Goal: Information Seeking & Learning: Check status

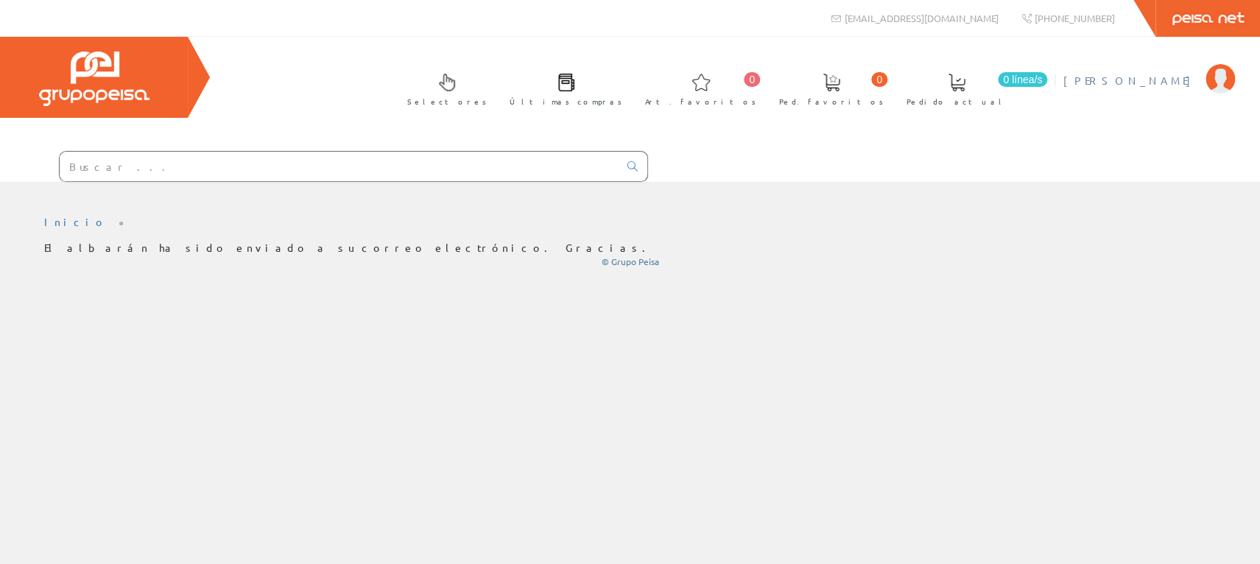
click at [1154, 78] on span "[PERSON_NAME]" at bounding box center [1130, 80] width 135 height 15
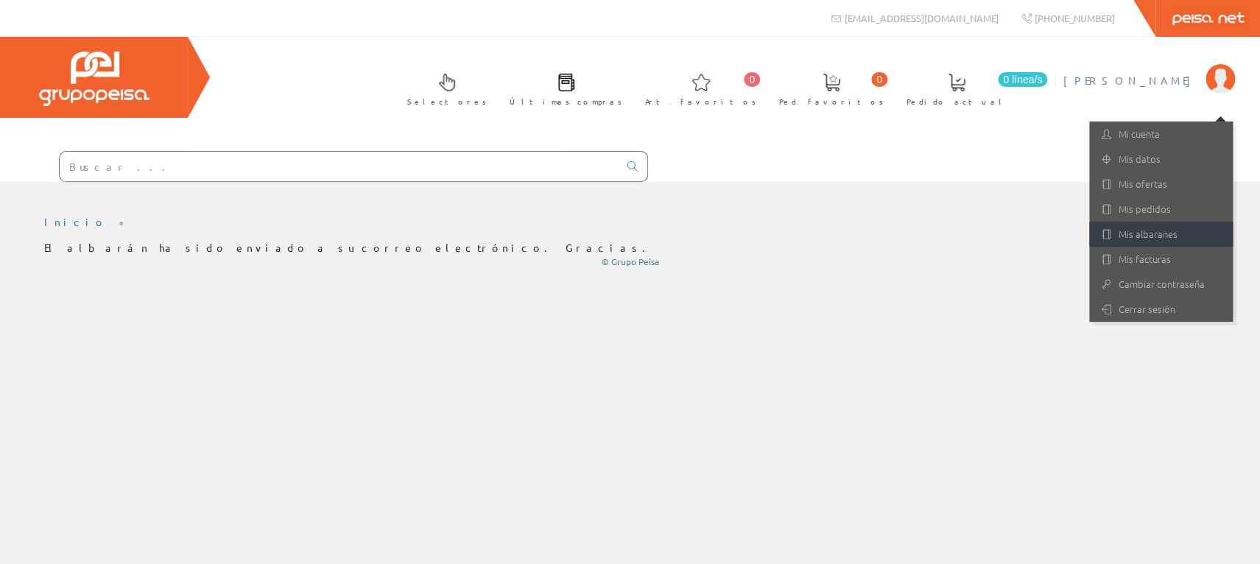
click at [1133, 228] on link "Mis albaranes" at bounding box center [1161, 234] width 144 height 25
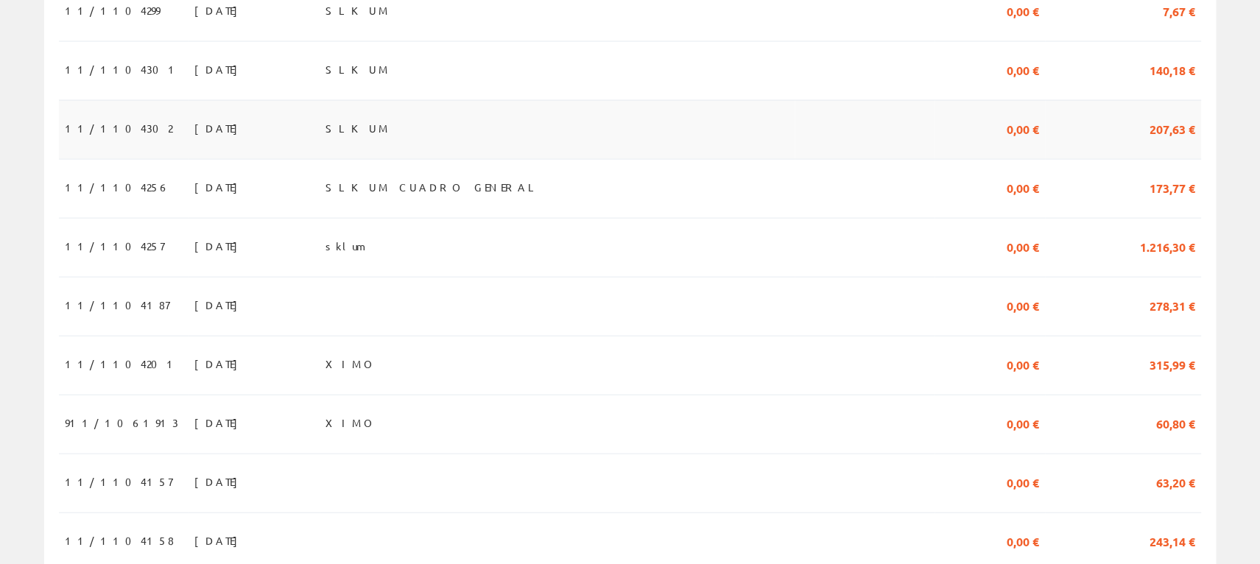
scroll to position [1369, 0]
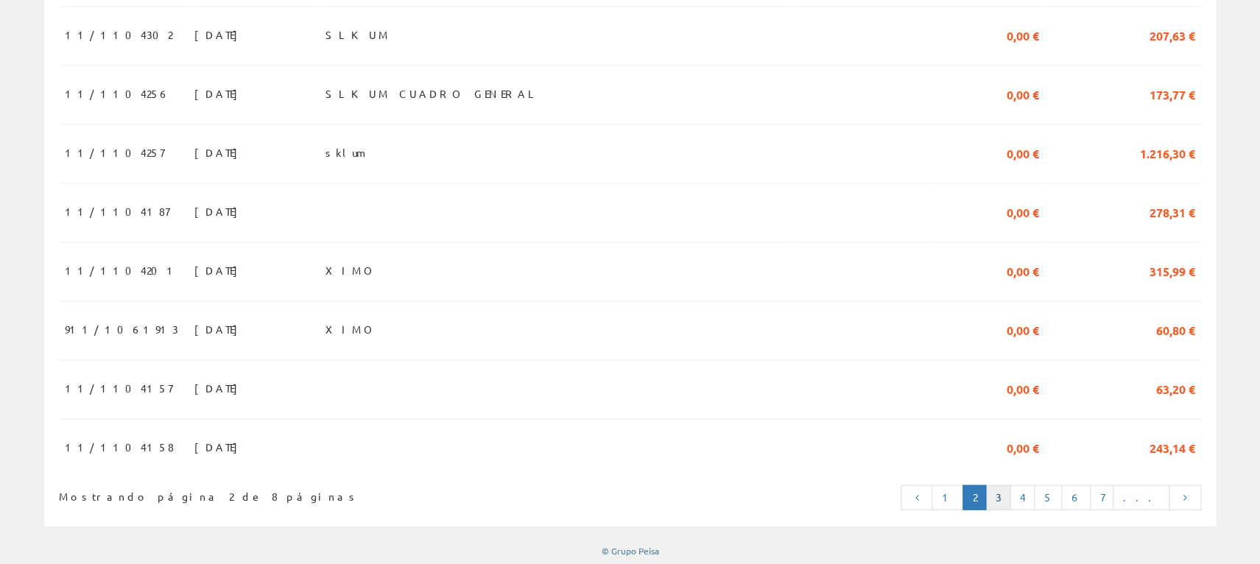
click at [1010, 495] on link "3" at bounding box center [997, 497] width 25 height 25
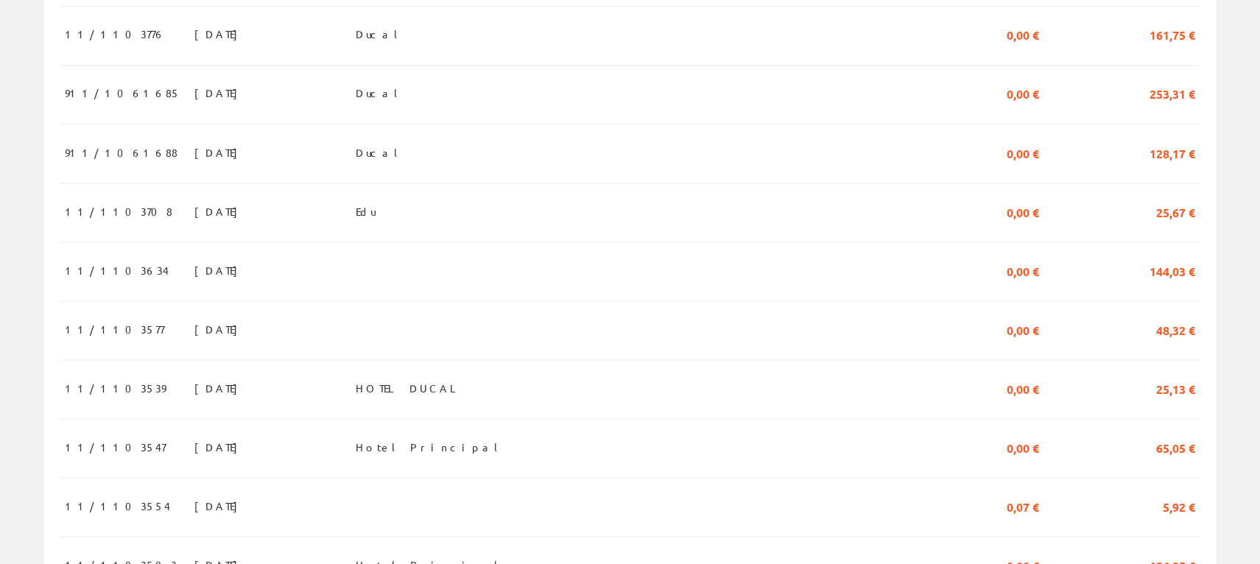
scroll to position [1369, 0]
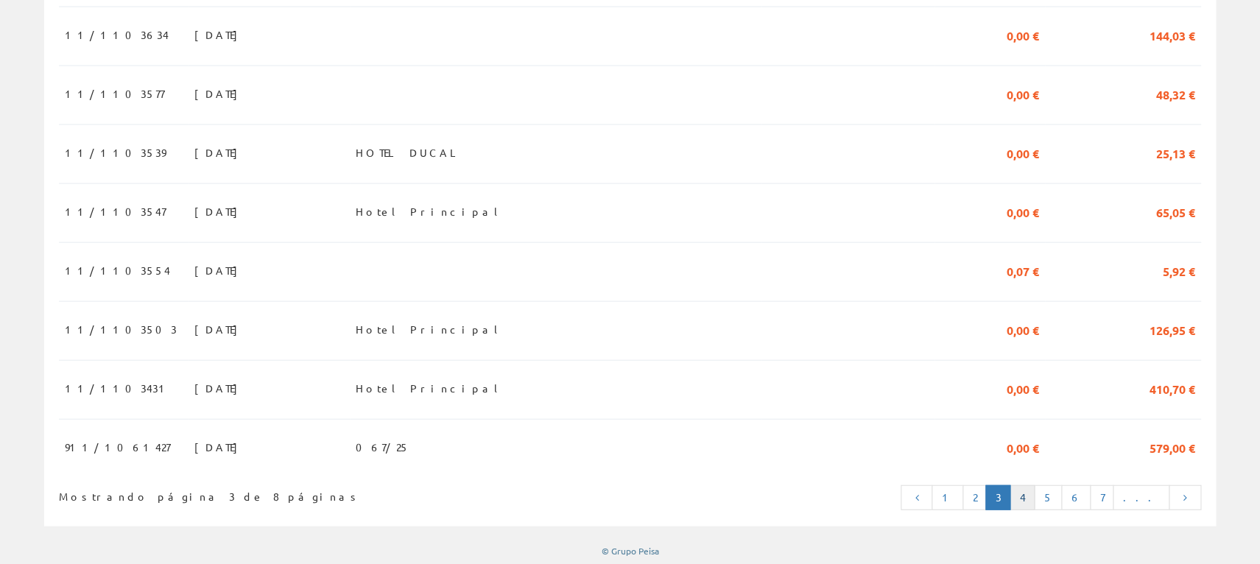
click at [1035, 496] on link "4" at bounding box center [1022, 497] width 25 height 25
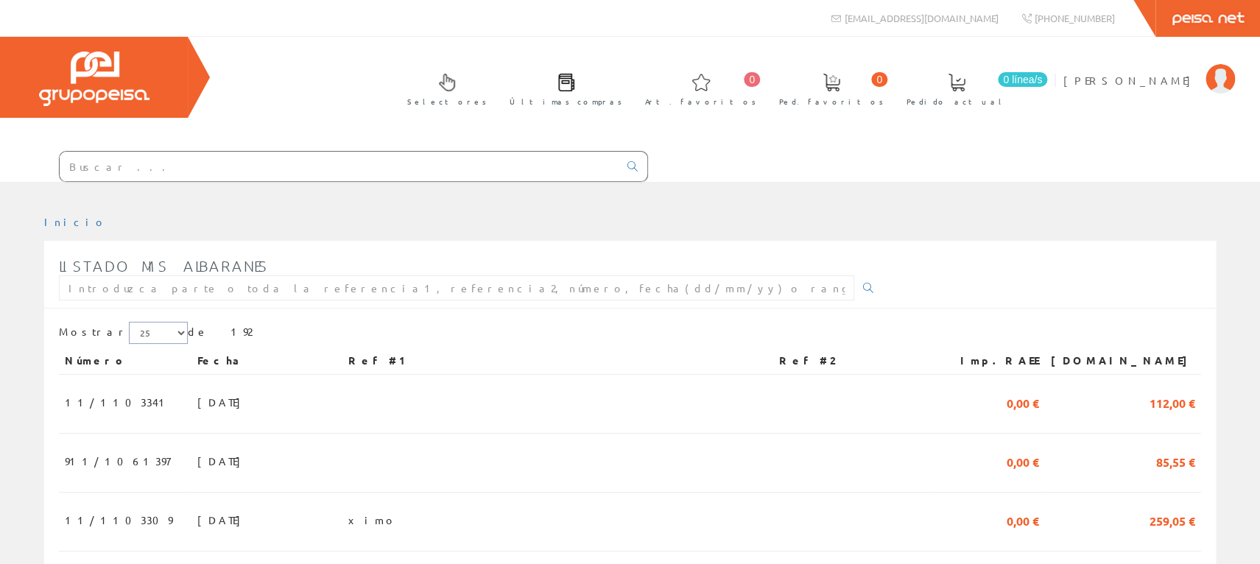
click at [129, 322] on select "5 15 25" at bounding box center [158, 333] width 59 height 22
click option "25" at bounding box center [0, 0] width 0 height 0
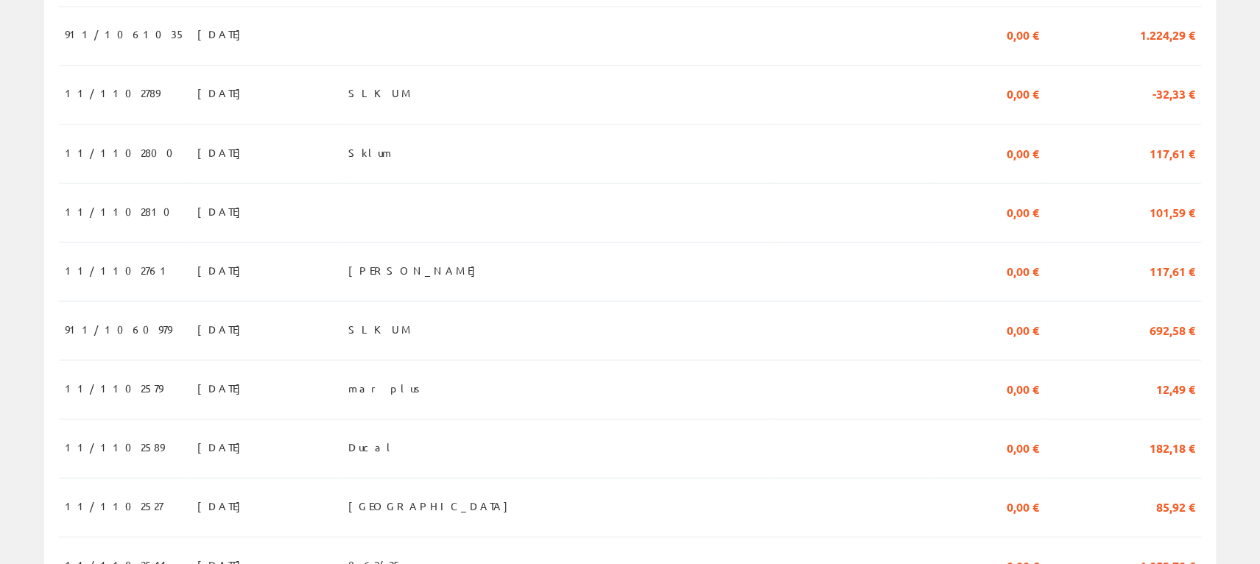
scroll to position [1369, 0]
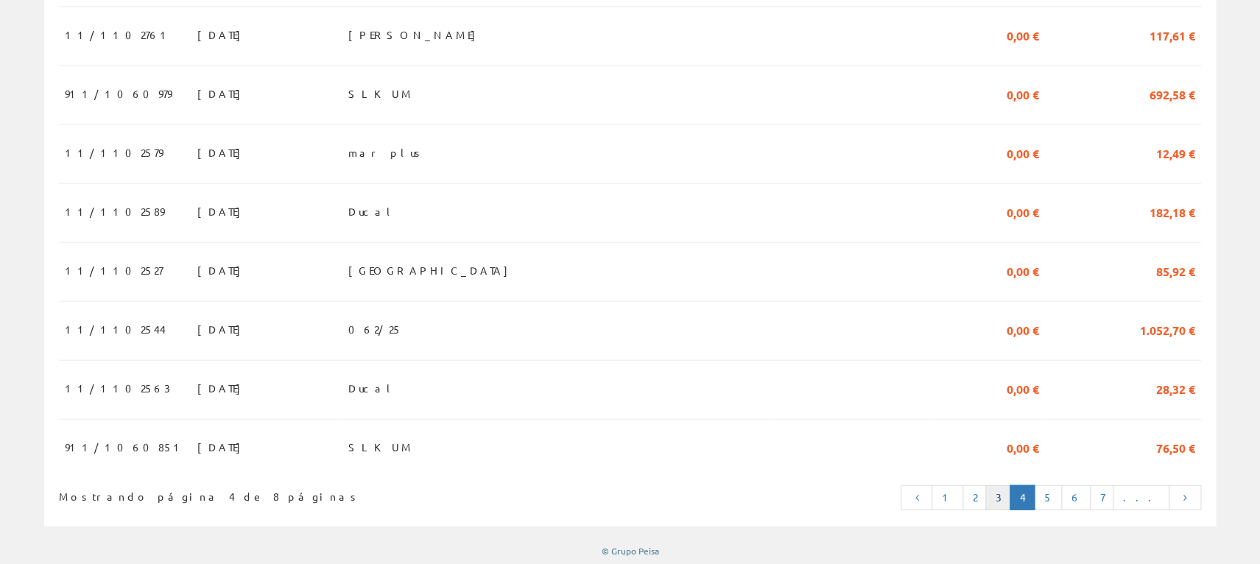
click at [1010, 493] on link "3" at bounding box center [997, 497] width 25 height 25
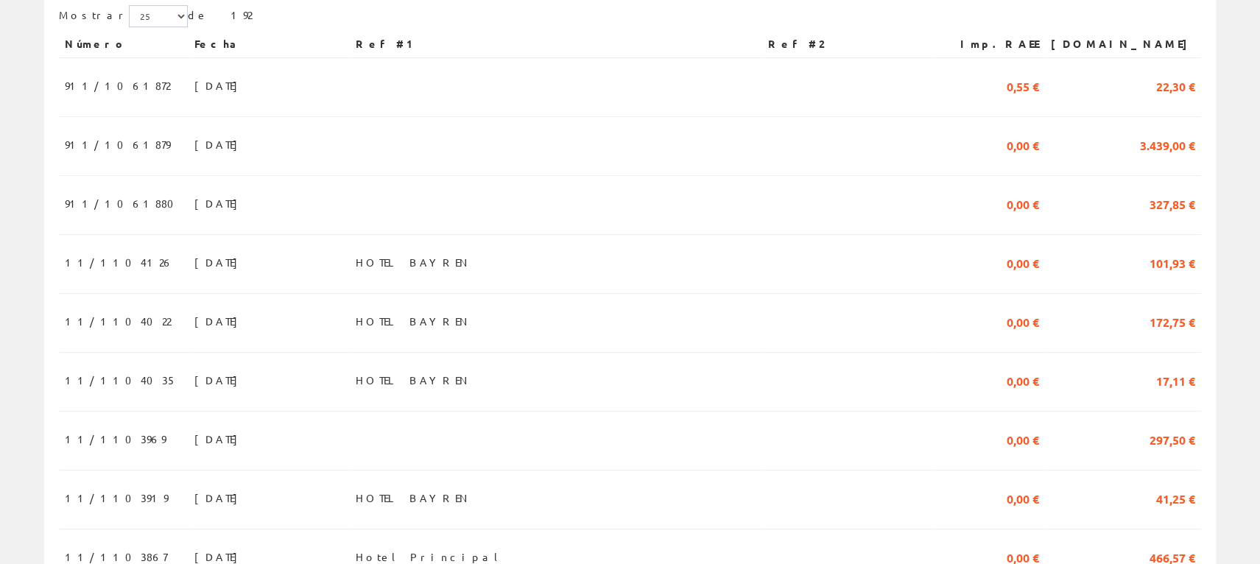
scroll to position [316, 0]
click at [107, 141] on span "911/1061879" at bounding box center [117, 145] width 105 height 25
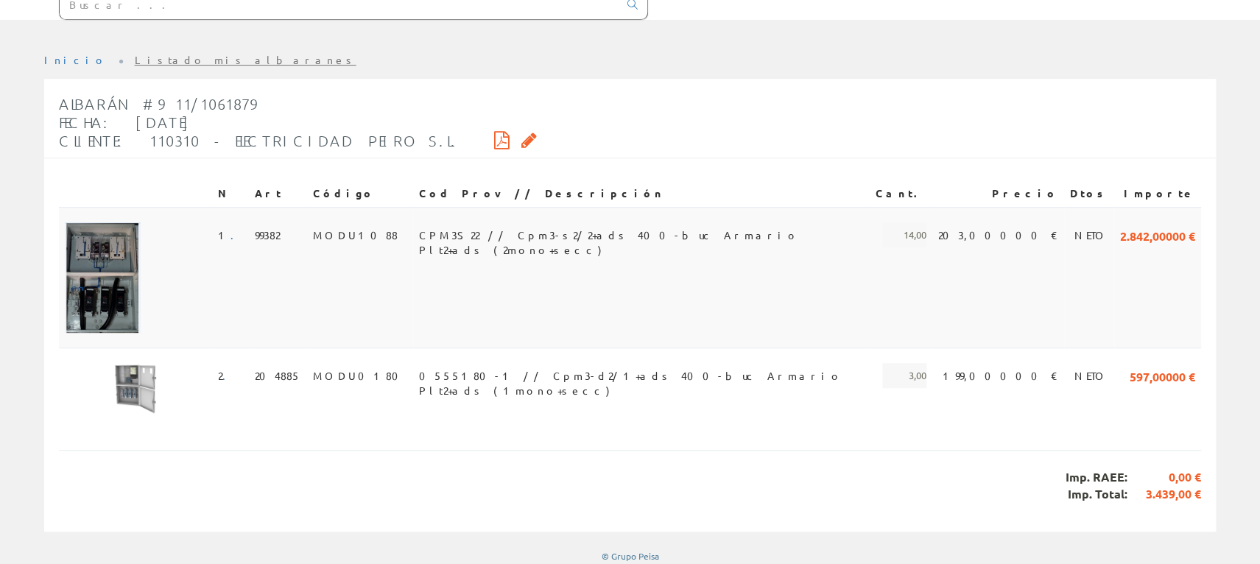
scroll to position [166, 0]
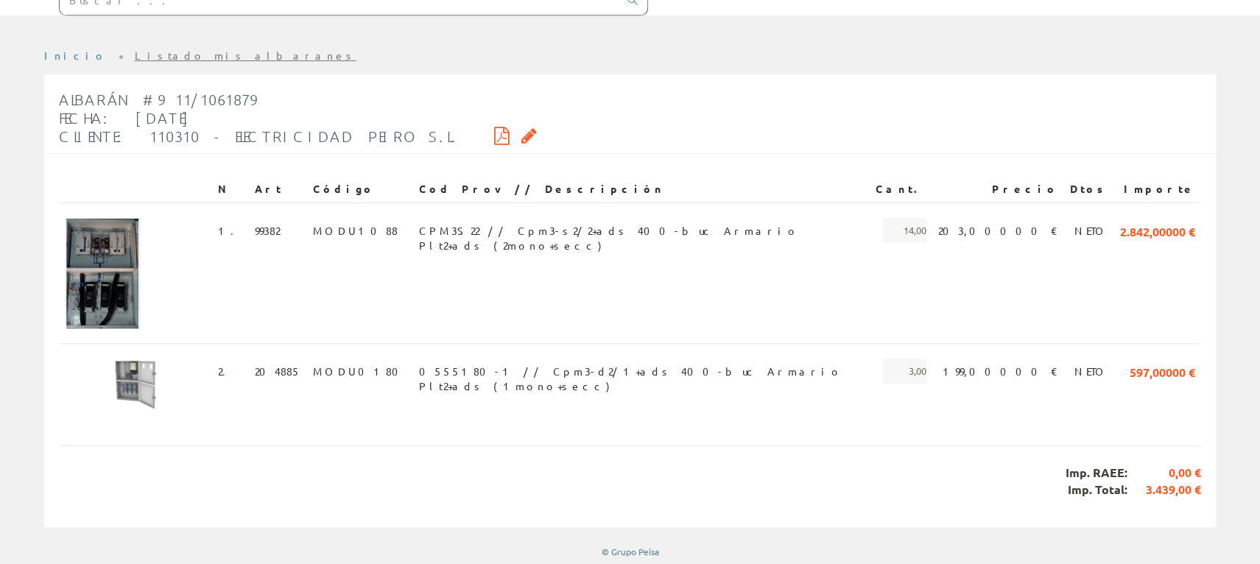
click at [494, 134] on icon at bounding box center [501, 135] width 15 height 10
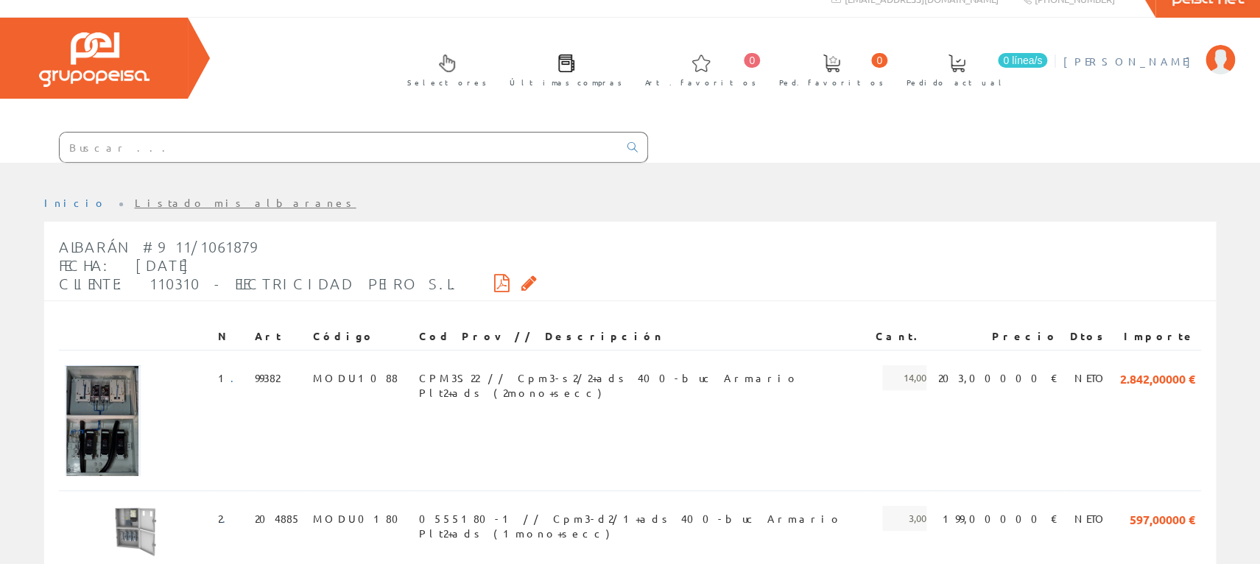
scroll to position [0, 0]
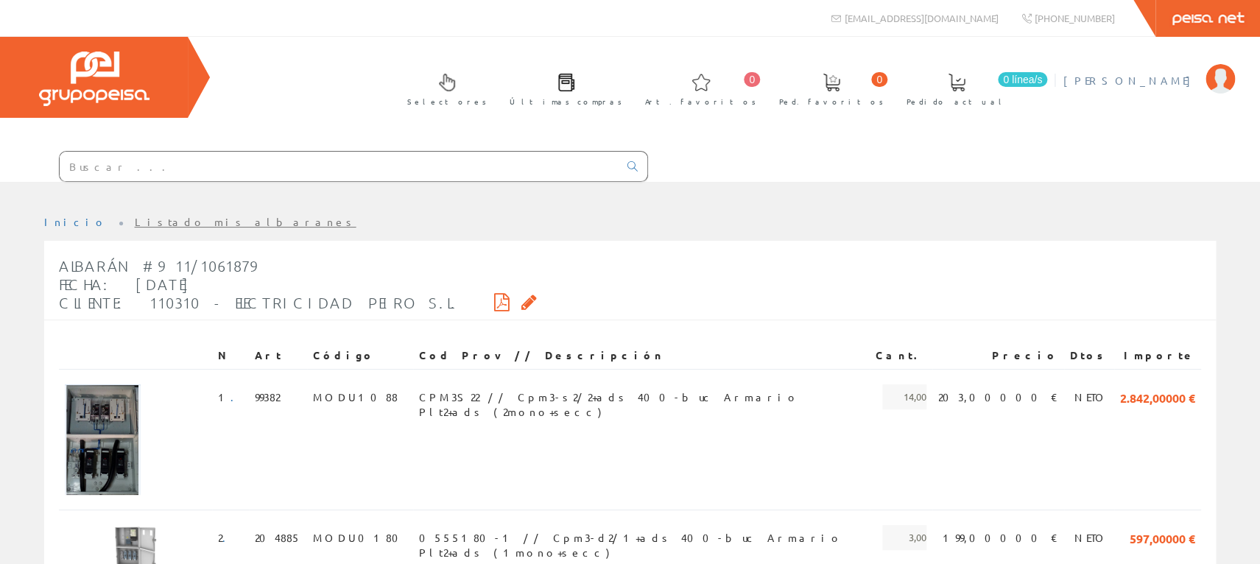
click at [1193, 82] on span "[PERSON_NAME]" at bounding box center [1130, 80] width 135 height 15
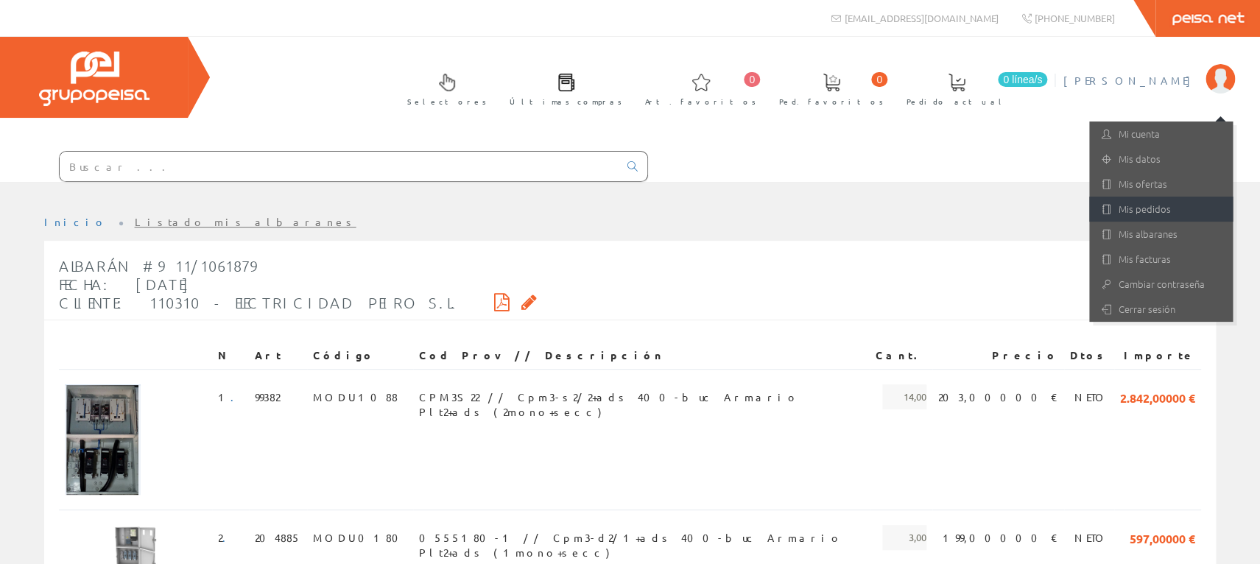
click at [1145, 211] on link "Mis pedidos" at bounding box center [1161, 209] width 144 height 25
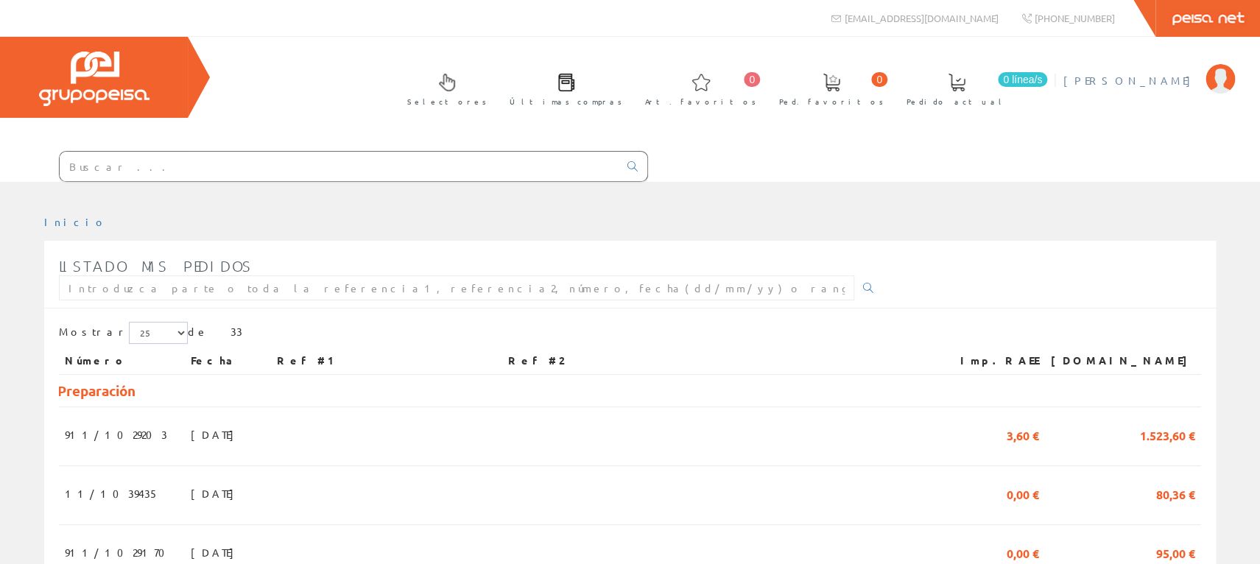
click at [1177, 82] on span "[PERSON_NAME]" at bounding box center [1130, 80] width 135 height 15
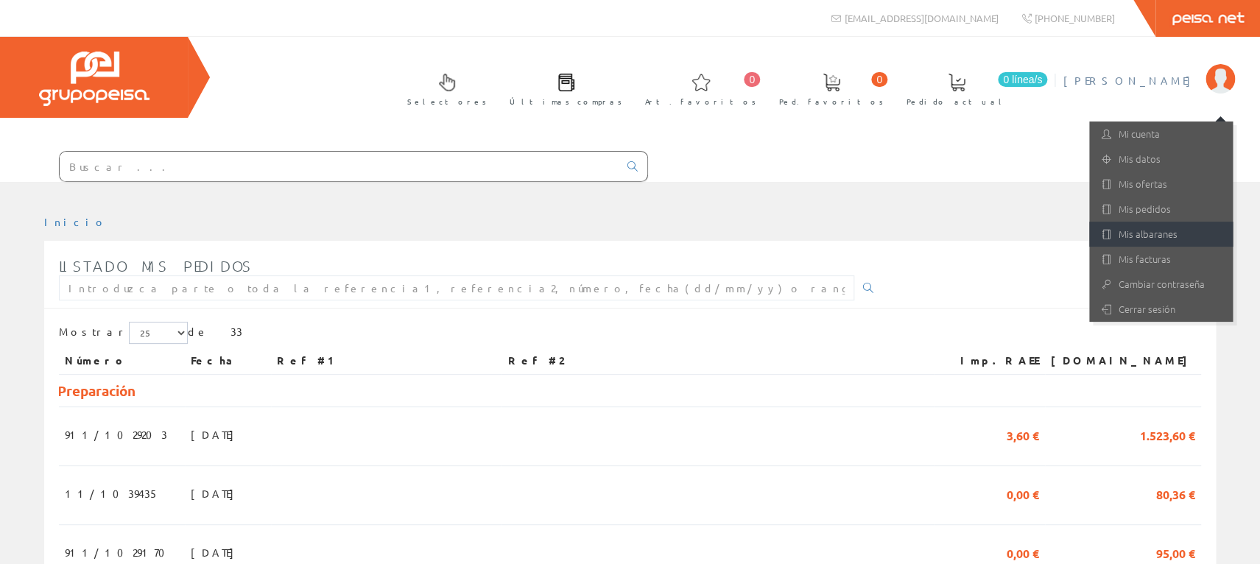
click at [1147, 243] on link "Mis albaranes" at bounding box center [1161, 234] width 144 height 25
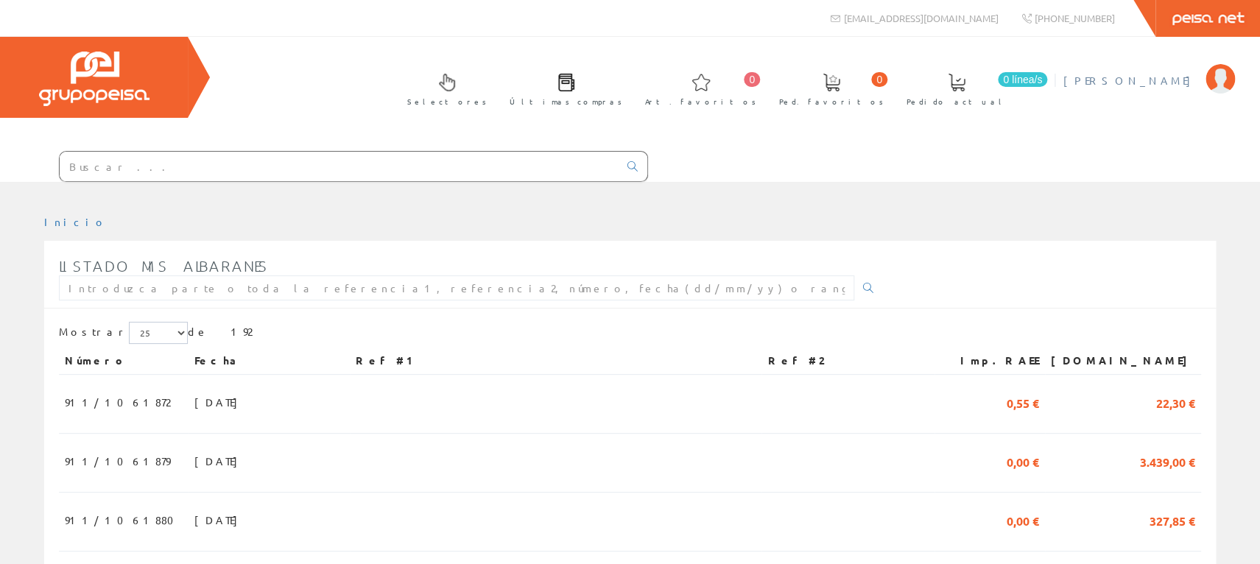
click at [1173, 78] on span "[PERSON_NAME]" at bounding box center [1130, 80] width 135 height 15
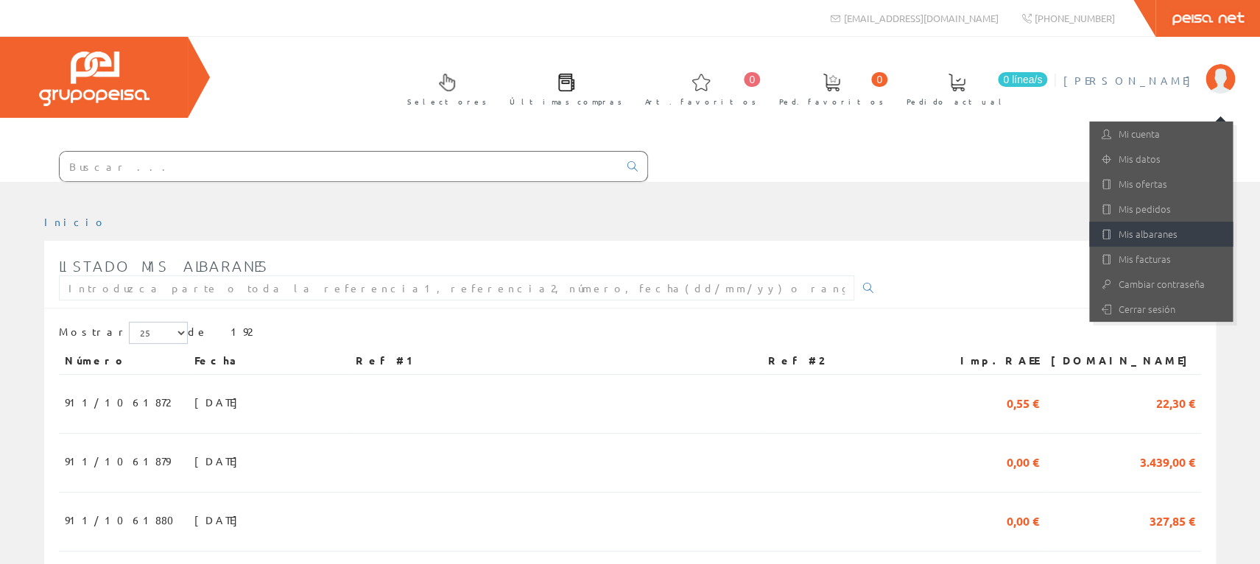
click at [1147, 233] on link "Mis albaranes" at bounding box center [1161, 234] width 144 height 25
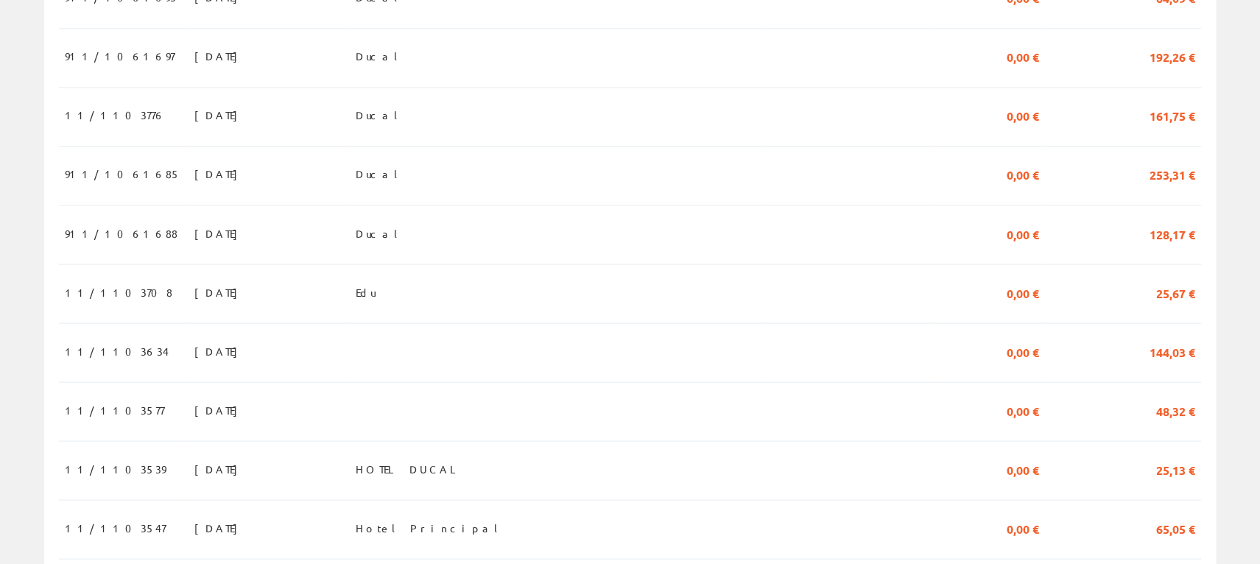
scroll to position [1369, 0]
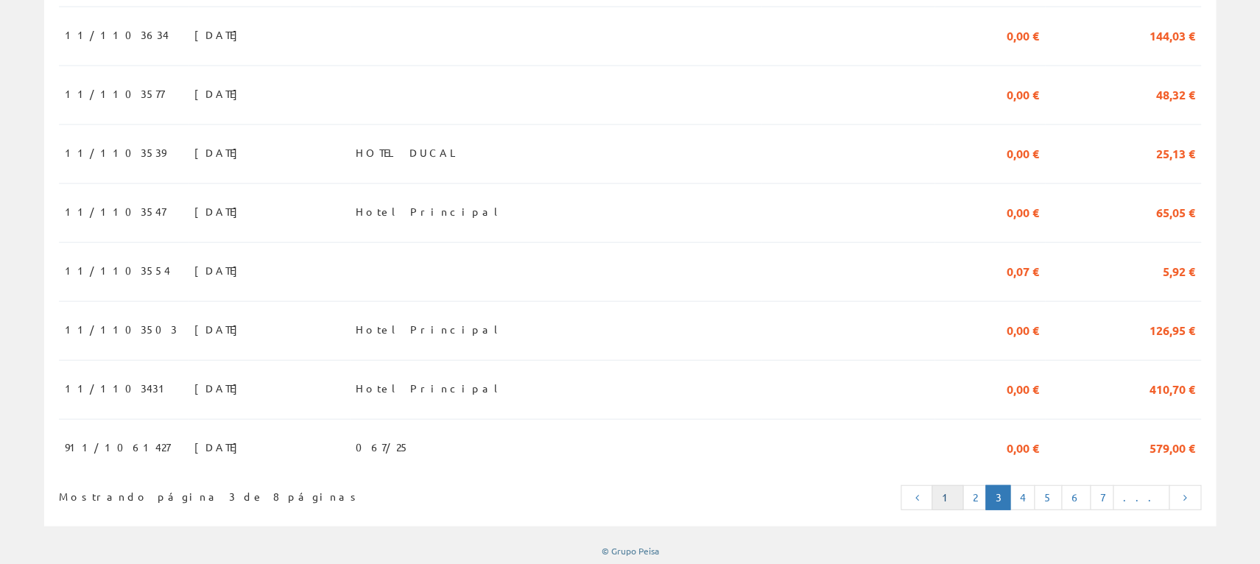
click at [963, 500] on link "1" at bounding box center [948, 497] width 32 height 25
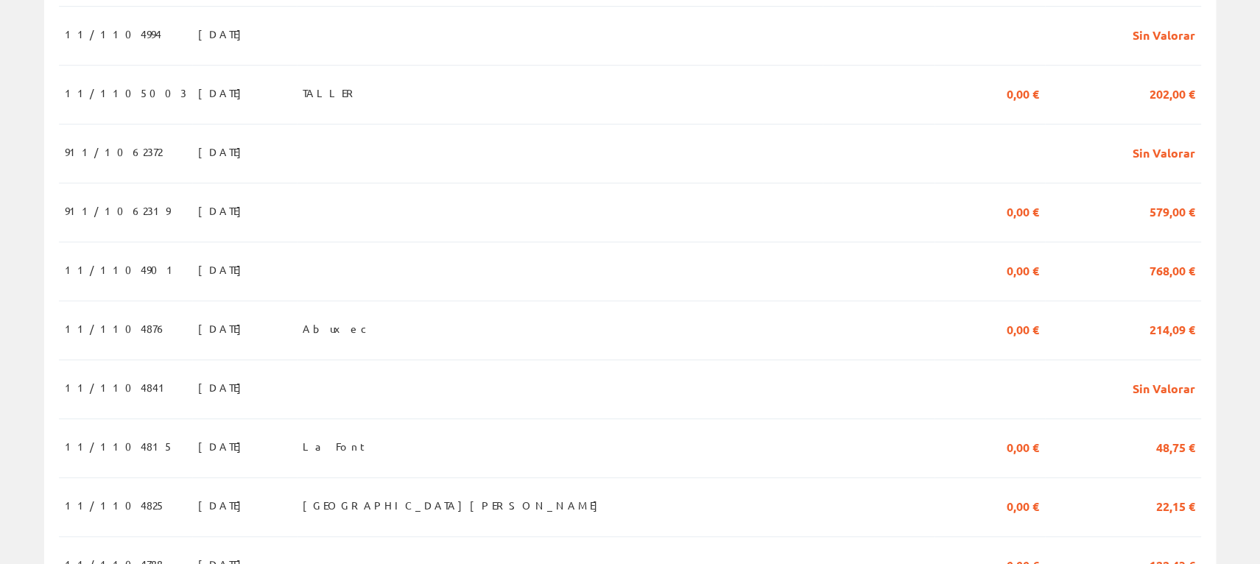
scroll to position [567, 0]
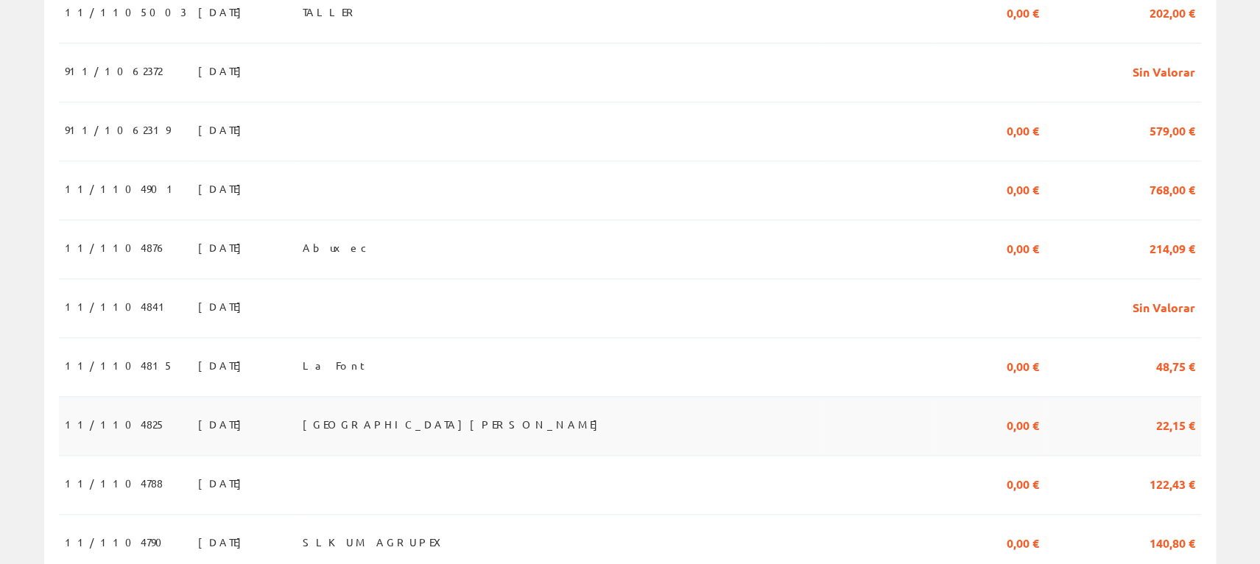
click at [111, 424] on span "11/1104825" at bounding box center [115, 424] width 101 height 25
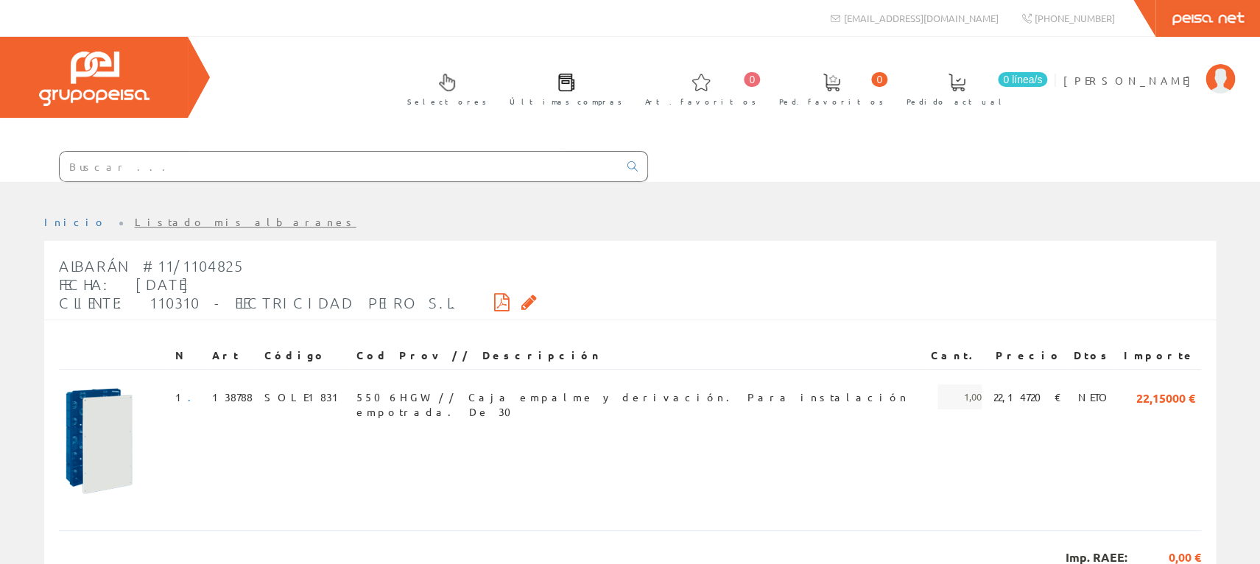
click at [521, 303] on icon at bounding box center [528, 302] width 15 height 10
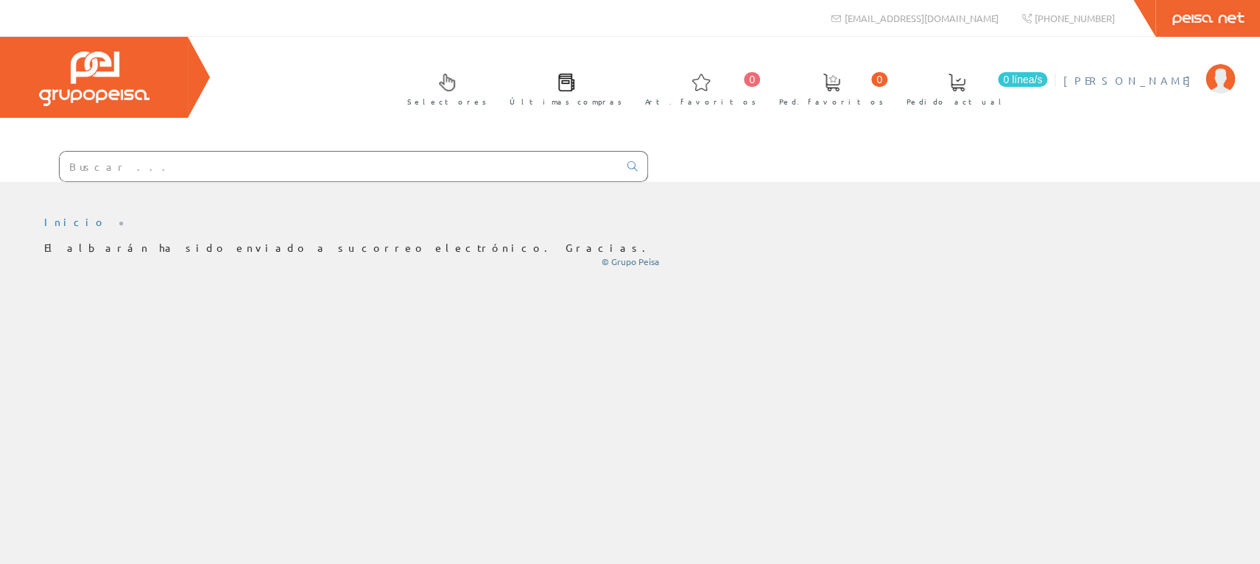
click at [1179, 77] on span "[PERSON_NAME]" at bounding box center [1130, 80] width 135 height 15
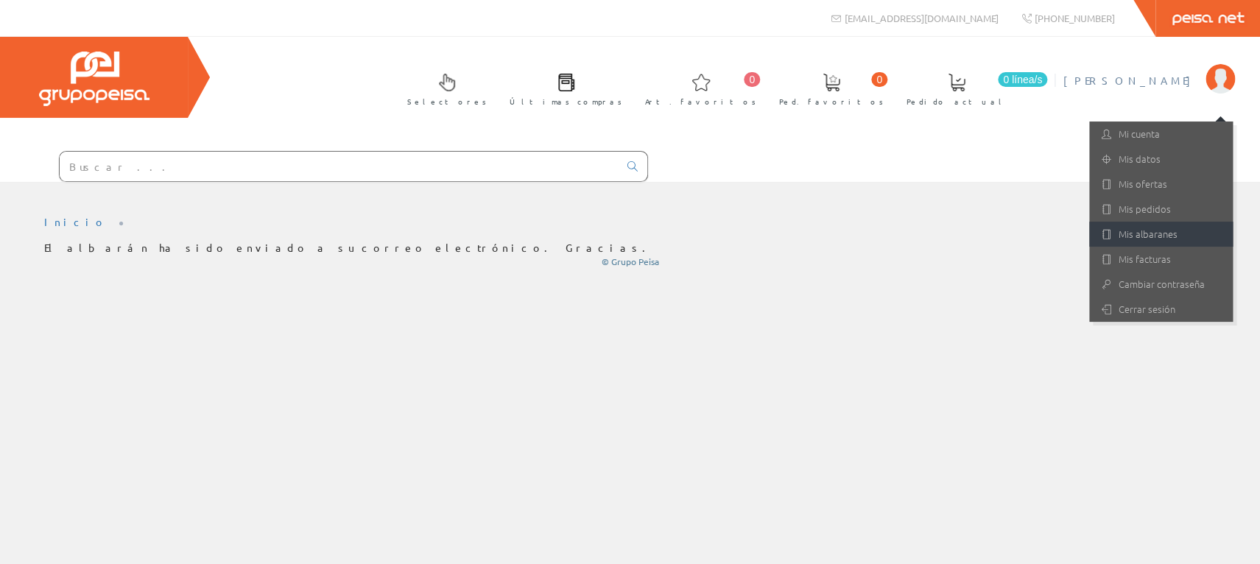
click at [1144, 233] on link "Mis albaranes" at bounding box center [1161, 234] width 144 height 25
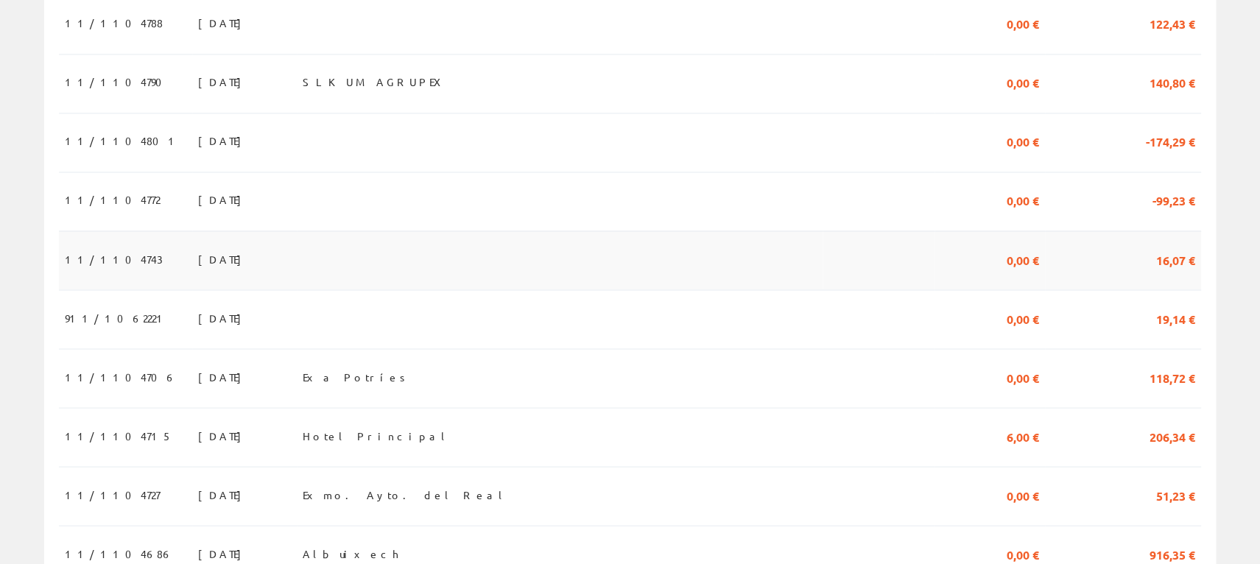
scroll to position [1342, 0]
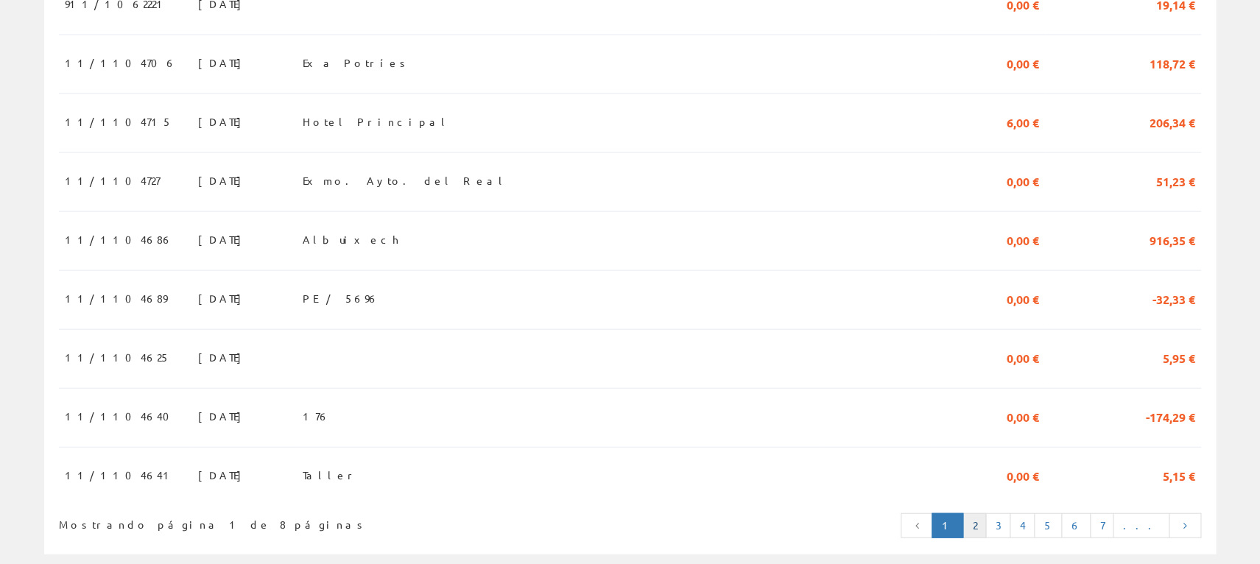
click at [986, 528] on link "2" at bounding box center [974, 525] width 24 height 25
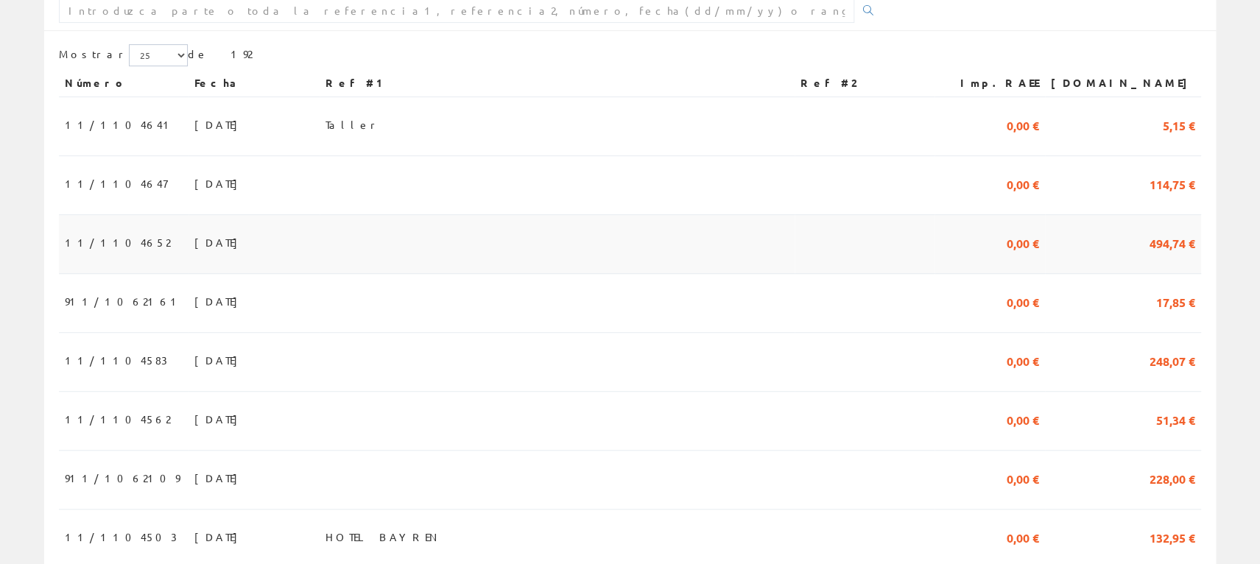
scroll to position [324, 0]
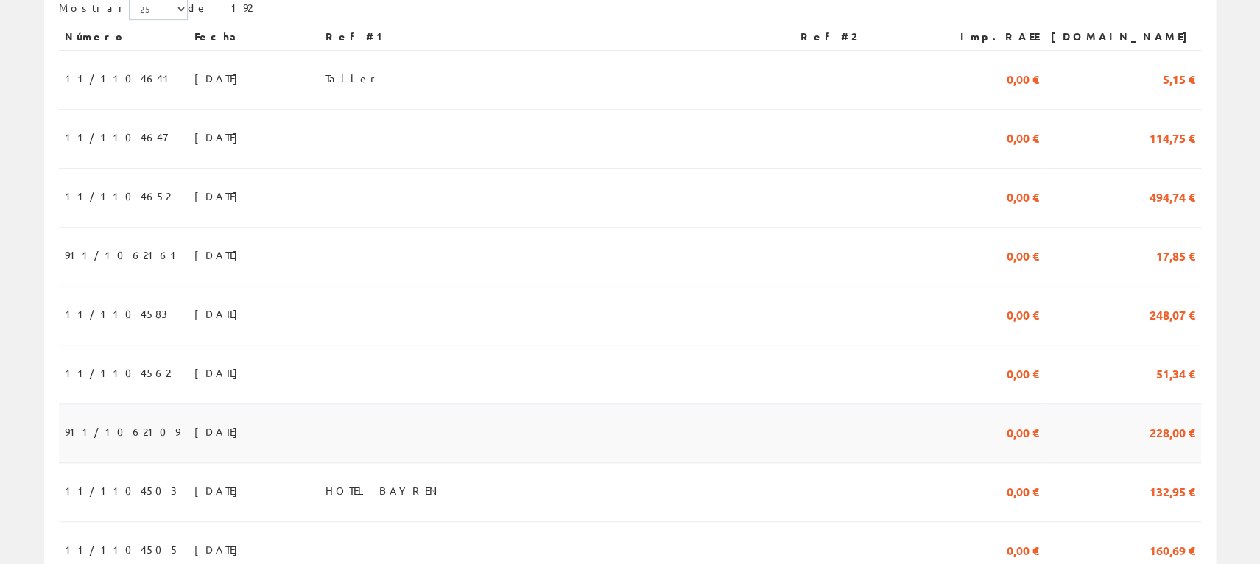
click at [121, 432] on span "911/1062109" at bounding box center [122, 431] width 115 height 25
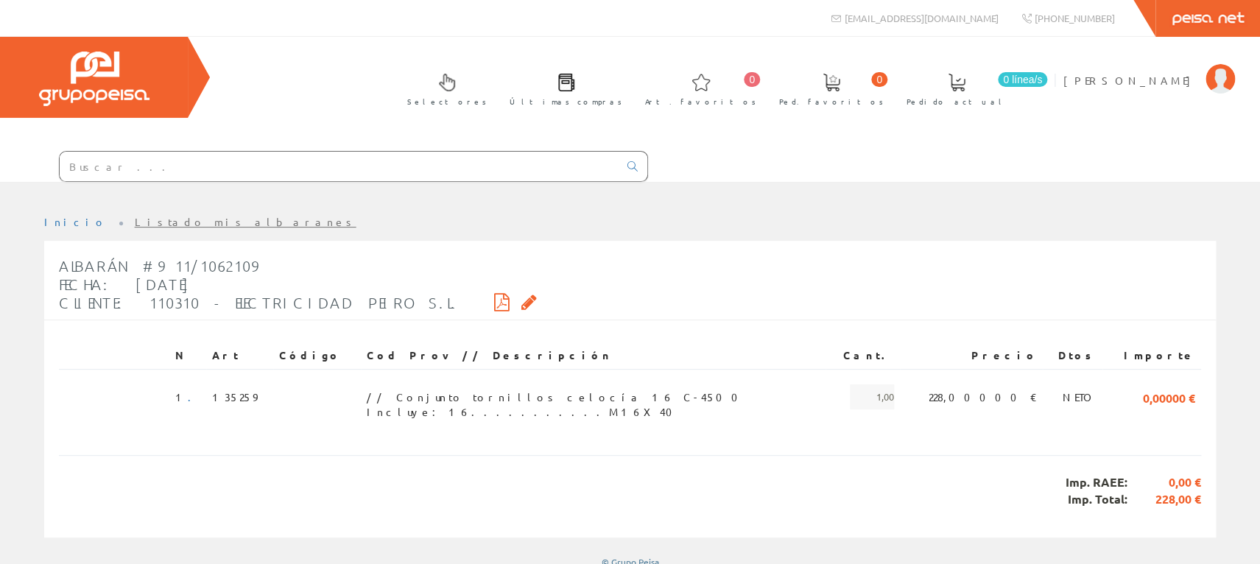
click at [521, 303] on icon at bounding box center [528, 302] width 15 height 10
